Goal: Task Accomplishment & Management: Complete application form

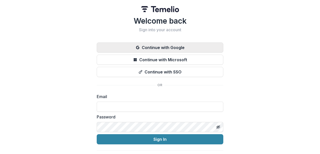
click at [182, 47] on button "Continue with Google" at bounding box center [160, 47] width 127 height 10
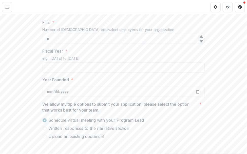
scroll to position [304, 0]
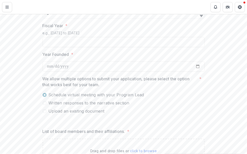
drag, startPoint x: 20, startPoint y: 72, endPoint x: 39, endPoint y: 71, distance: 18.8
click at [20, 72] on div "**********" at bounding box center [123, 142] width 247 height 687
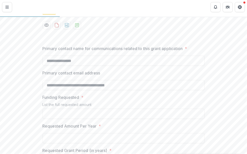
scroll to position [71, 0]
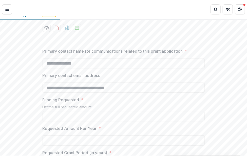
scroll to position [654, 0]
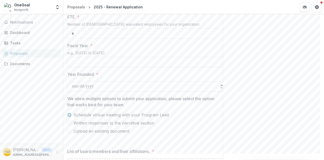
scroll to position [252, 0]
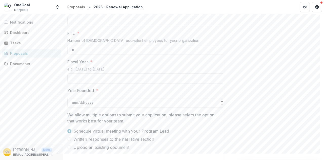
drag, startPoint x: 259, startPoint y: 46, endPoint x: 257, endPoint y: 9, distance: 37.6
click at [259, 46] on div "Send comments or questions to Skyline Foundation in the box below. Skyline Foun…" at bounding box center [273, 152] width 101 height 778
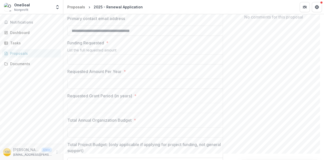
scroll to position [100, 0]
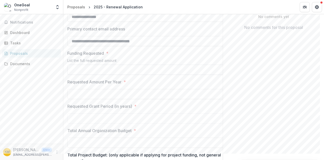
click at [90, 68] on input "Funding Requested *" at bounding box center [148, 70] width 162 height 10
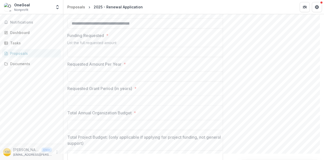
scroll to position [125, 0]
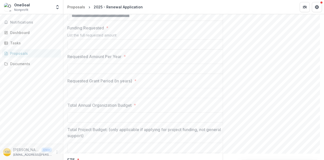
type input "**"
